Goal: Task Accomplishment & Management: Manage account settings

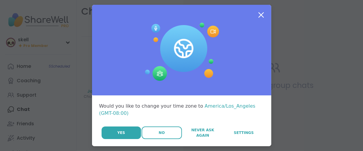
click at [150, 139] on button "No" at bounding box center [162, 133] width 40 height 13
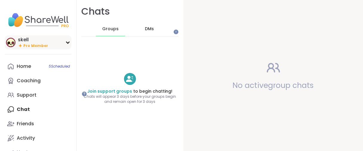
click at [44, 48] on span "Pro Member" at bounding box center [35, 45] width 25 height 5
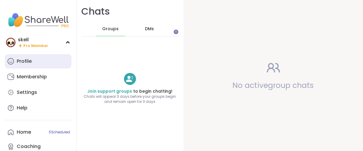
click at [32, 65] on div "Profile" at bounding box center [24, 61] width 15 height 7
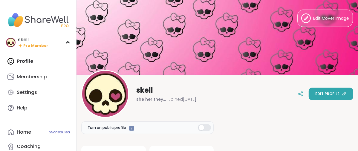
click at [341, 97] on button "Edit profile" at bounding box center [331, 94] width 45 height 13
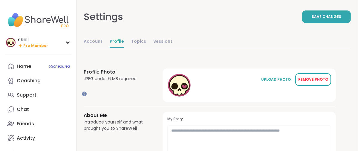
click at [315, 82] on div "REMOVE PHOTO" at bounding box center [314, 79] width 30 height 5
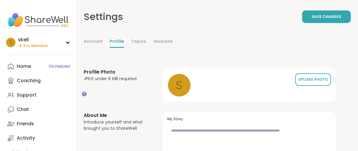
click at [308, 82] on div "UPLOAD PHOTO" at bounding box center [314, 79] width 30 height 5
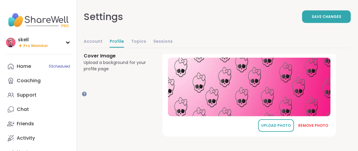
scroll to position [475, 0]
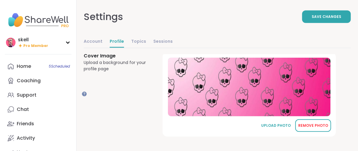
click at [315, 123] on div "REMOVE PHOTO" at bounding box center [314, 125] width 30 height 5
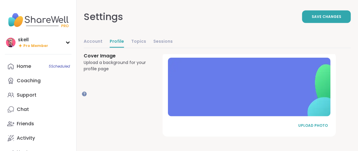
scroll to position [473, 0]
click at [103, 48] on link "Account" at bounding box center [93, 42] width 19 height 12
select select "**"
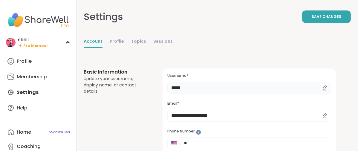
click at [220, 94] on input "*****" at bounding box center [250, 88] width 164 height 12
type input "*"
type input "******"
click at [312, 18] on span "Save Changes" at bounding box center [327, 16] width 30 height 5
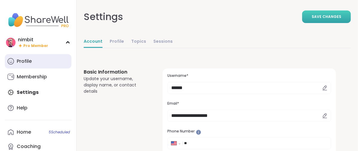
click at [14, 65] on icon at bounding box center [10, 61] width 7 height 7
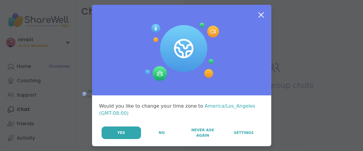
click at [153, 139] on div "Yes No Never Ask Again Settings" at bounding box center [183, 133] width 163 height 13
click at [153, 139] on button "No" at bounding box center [162, 133] width 40 height 13
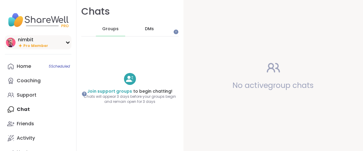
click at [30, 48] on span "Pro Member" at bounding box center [35, 45] width 25 height 5
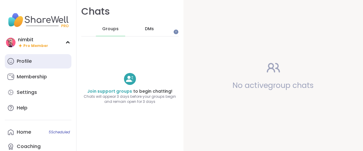
click at [34, 66] on link "Profile" at bounding box center [38, 61] width 67 height 14
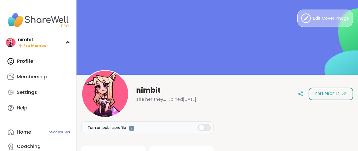
click at [302, 19] on icon at bounding box center [307, 18] width 10 height 10
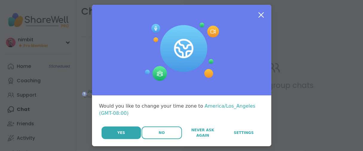
click at [144, 139] on button "No" at bounding box center [162, 133] width 40 height 13
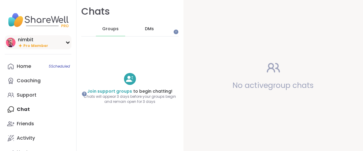
click at [34, 43] on div "nimbit" at bounding box center [33, 39] width 30 height 7
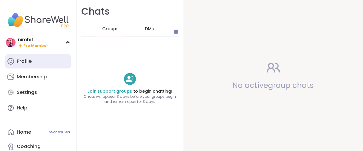
click at [40, 68] on link "Profile" at bounding box center [38, 61] width 67 height 14
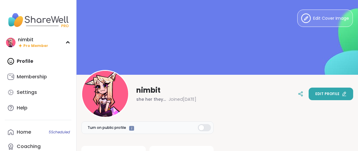
click at [309, 95] on button "Edit profile" at bounding box center [331, 94] width 45 height 13
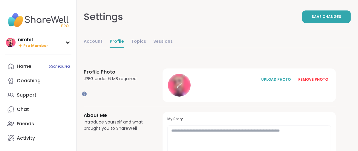
click at [181, 88] on icon at bounding box center [179, 86] width 4 height 4
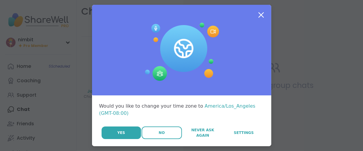
click at [144, 139] on button "No" at bounding box center [162, 133] width 40 height 13
